Goal: Task Accomplishment & Management: Use online tool/utility

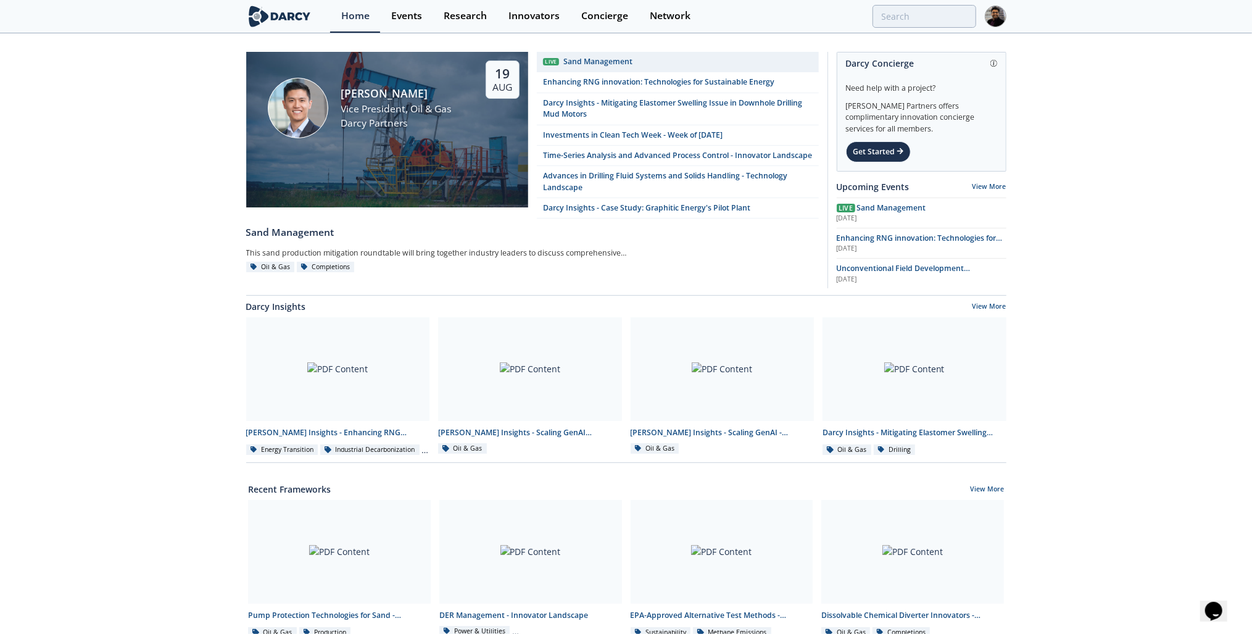
click at [993, 13] on img at bounding box center [996, 17] width 22 height 22
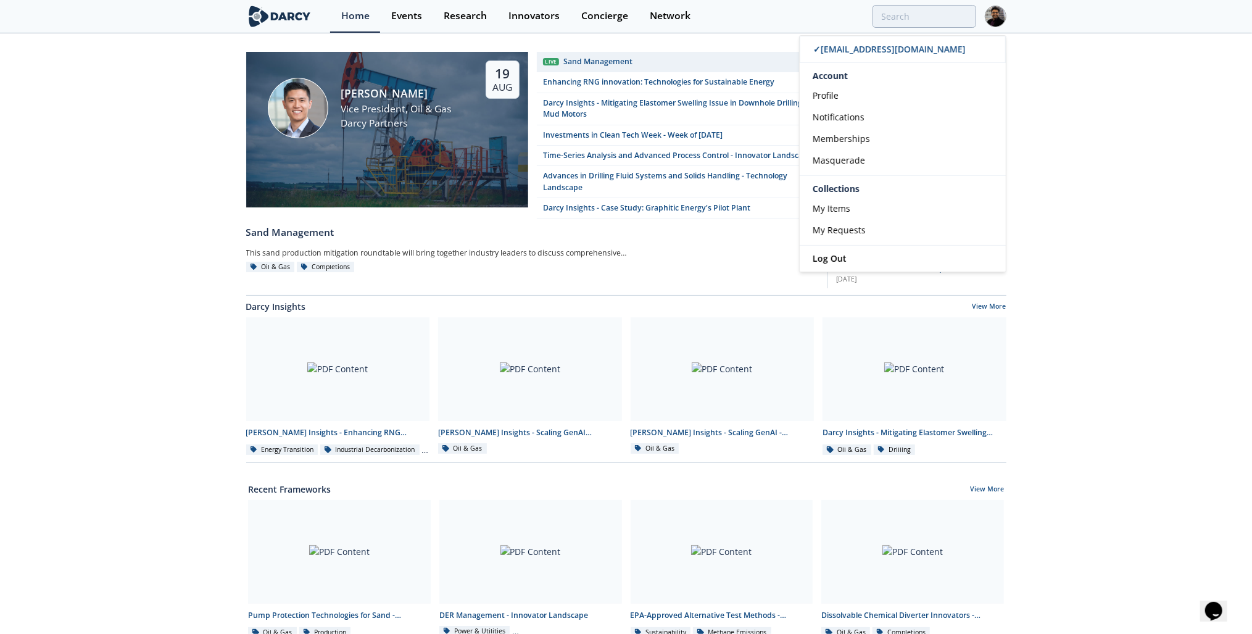
click at [860, 161] on span "Masquerade" at bounding box center [838, 160] width 52 height 12
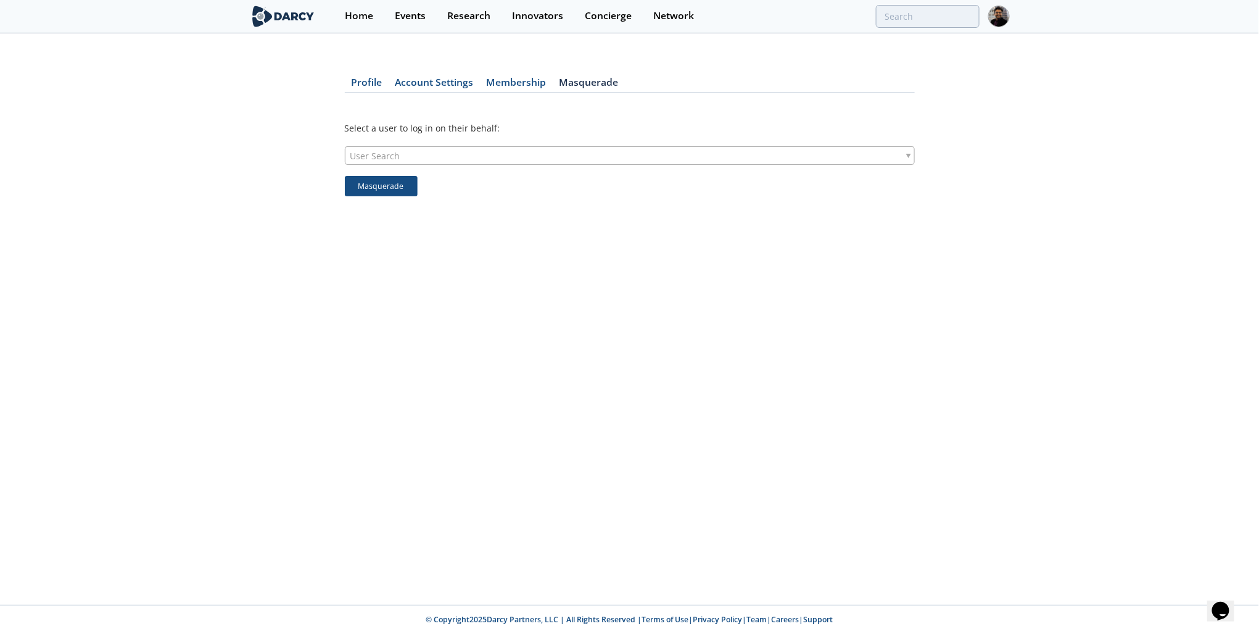
click at [438, 157] on div "User Search" at bounding box center [630, 155] width 570 height 19
type input "[PERSON_NAME]"
click at [392, 181] on button "Masquerade" at bounding box center [381, 186] width 73 height 21
